Goal: Transaction & Acquisition: Subscribe to service/newsletter

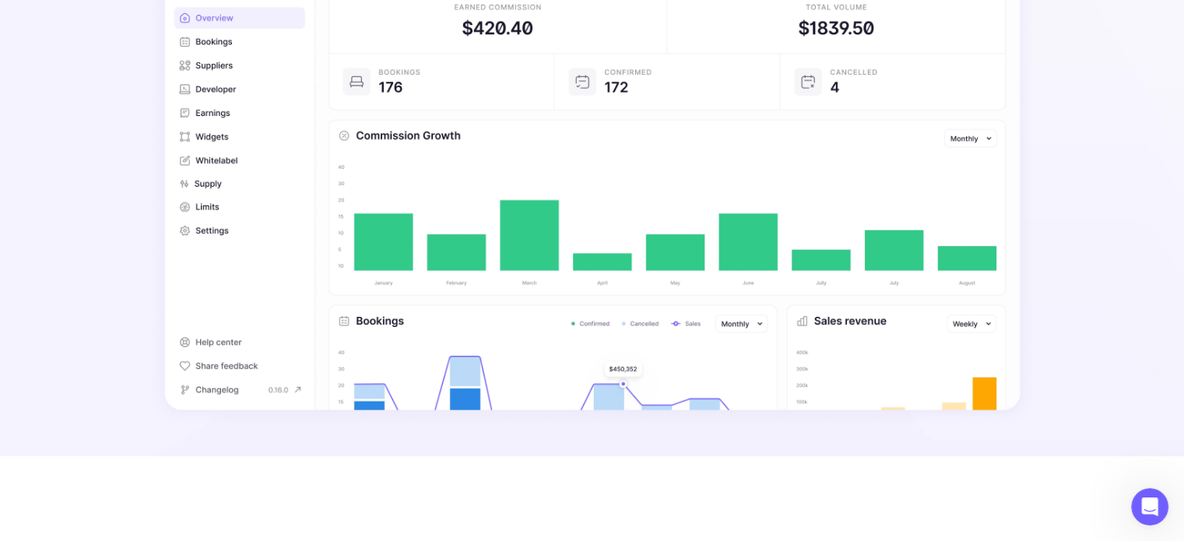
click at [397, 356] on img at bounding box center [592, 159] width 884 height 532
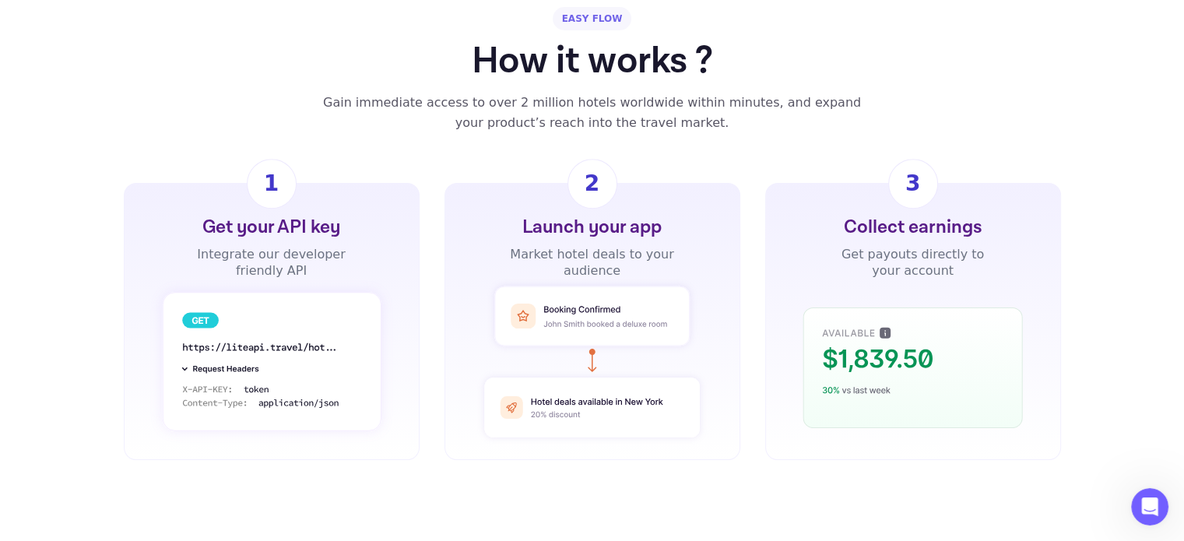
click at [290, 357] on rect at bounding box center [271, 361] width 219 height 139
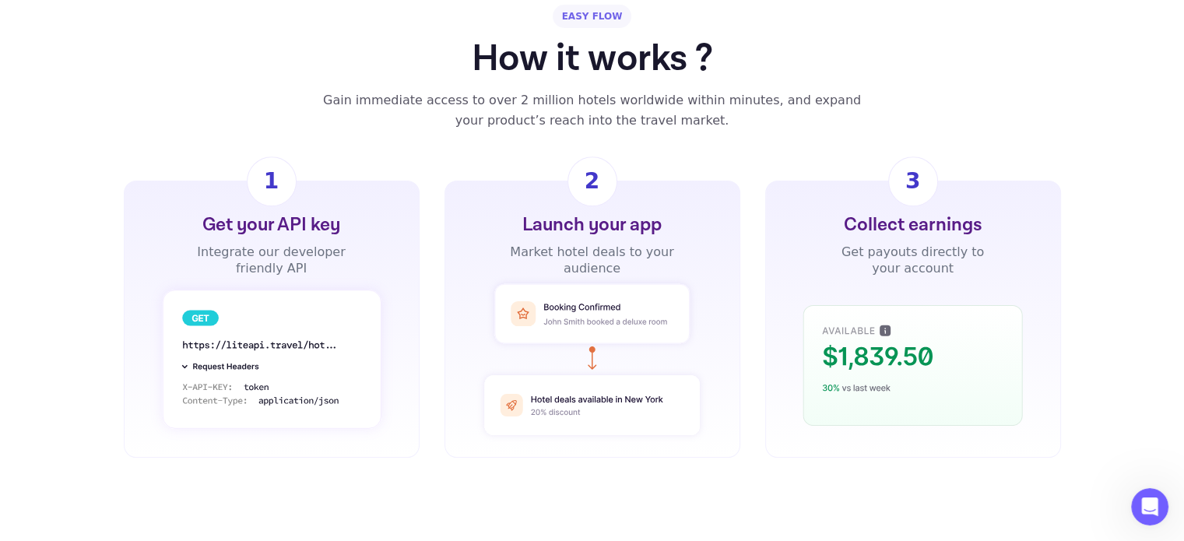
click at [234, 384] on rect at bounding box center [271, 359] width 219 height 139
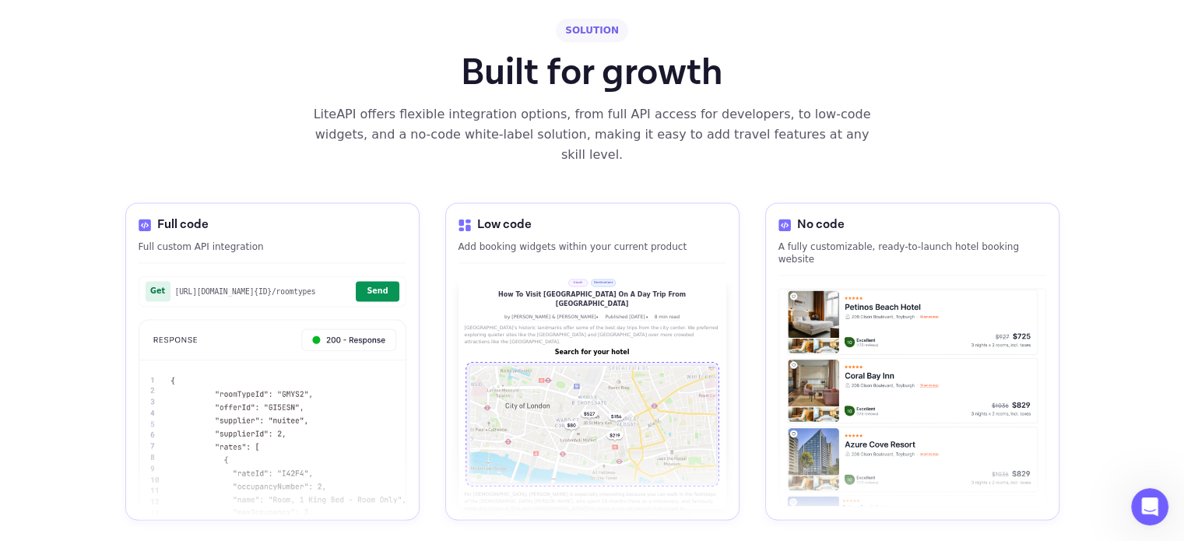
scroll to position [2178, 0]
click at [339, 384] on img at bounding box center [273, 447] width 268 height 258
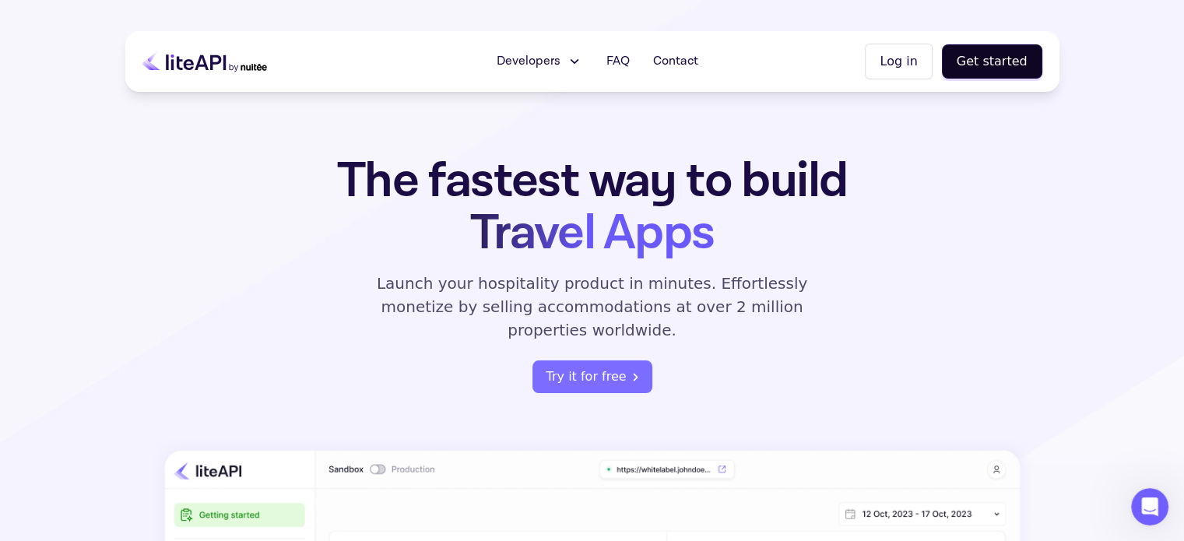
scroll to position [0, 0]
click at [564, 362] on button "Try it for free" at bounding box center [592, 377] width 120 height 33
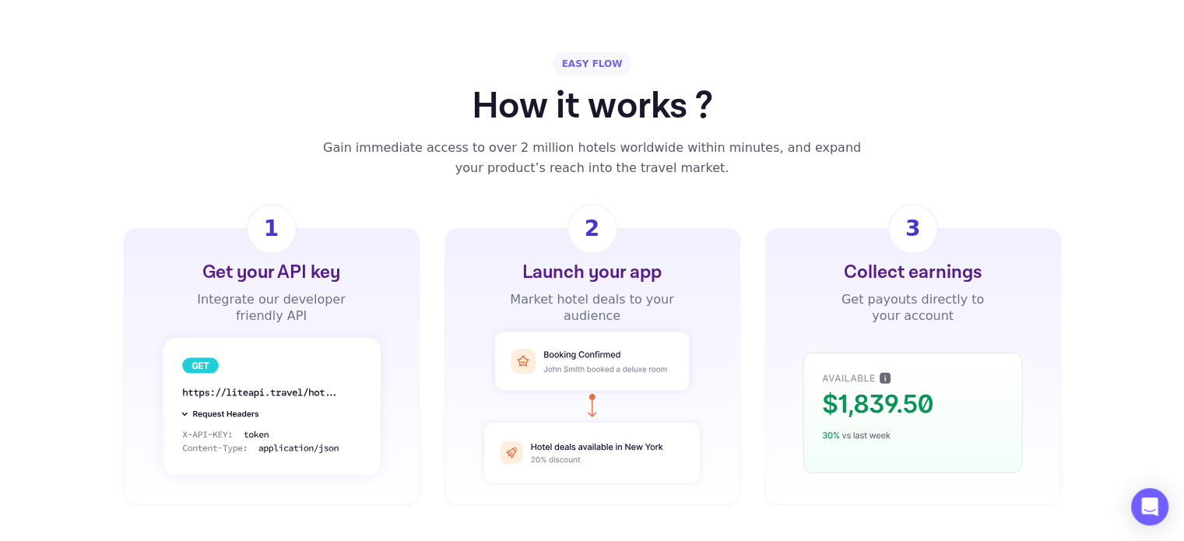
scroll to position [1042, 0]
